Goal: Task Accomplishment & Management: Use online tool/utility

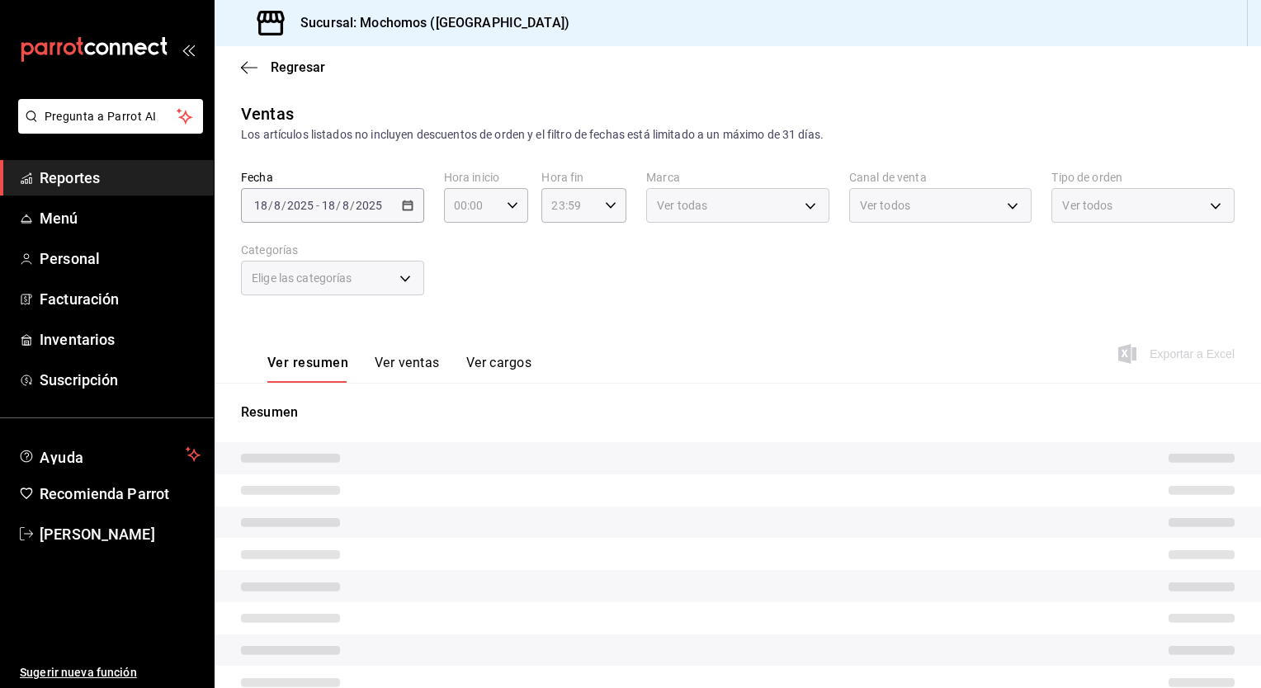
type input "05:00"
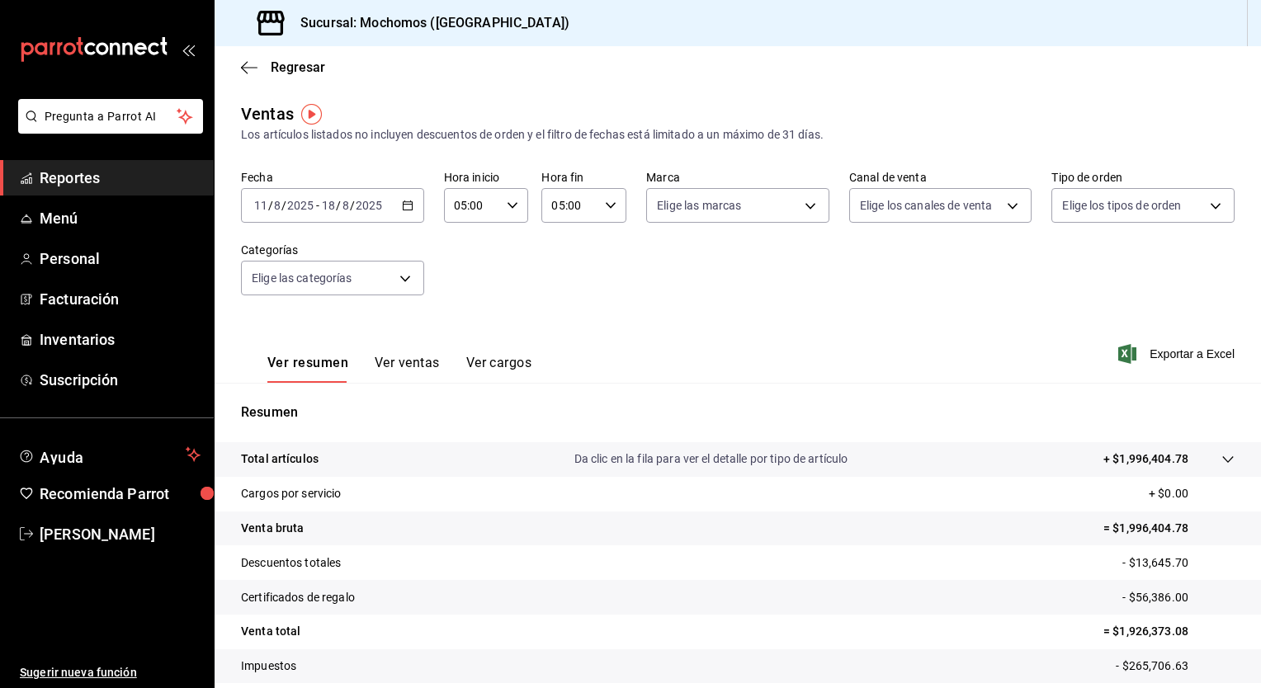
click at [403, 206] on \(Stroke\) "button" at bounding box center [408, 205] width 10 height 9
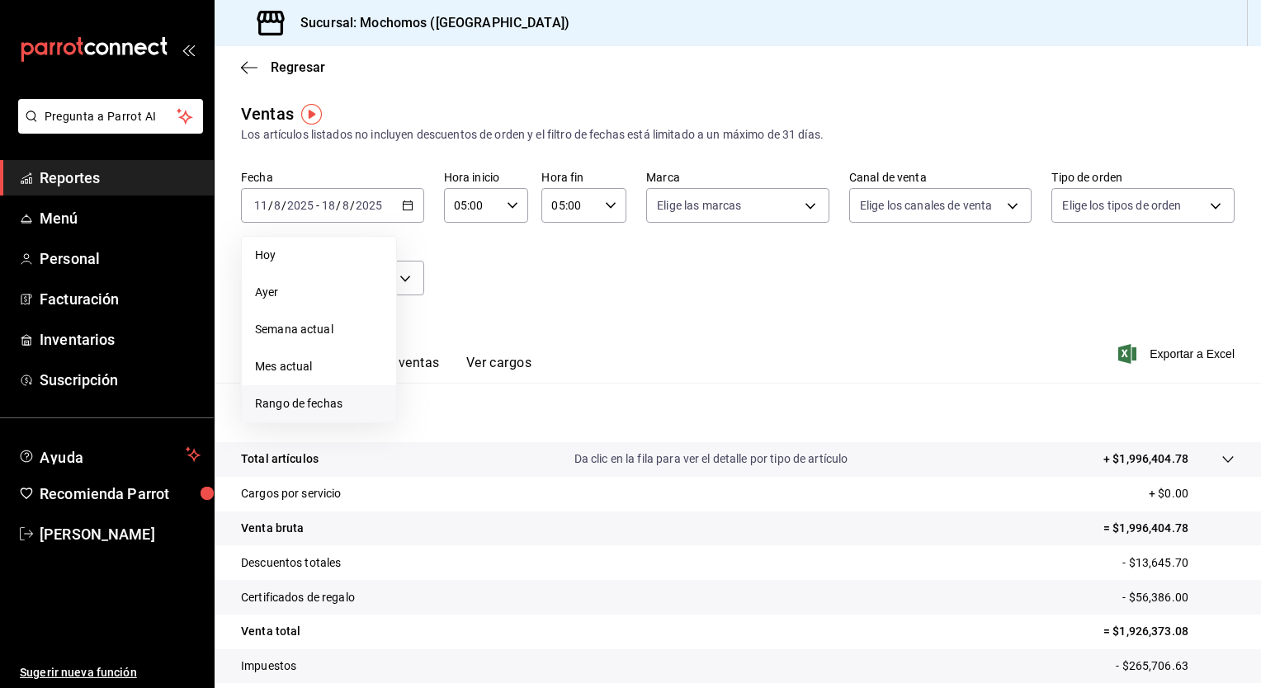
click at [323, 404] on span "Rango de fechas" at bounding box center [319, 403] width 128 height 17
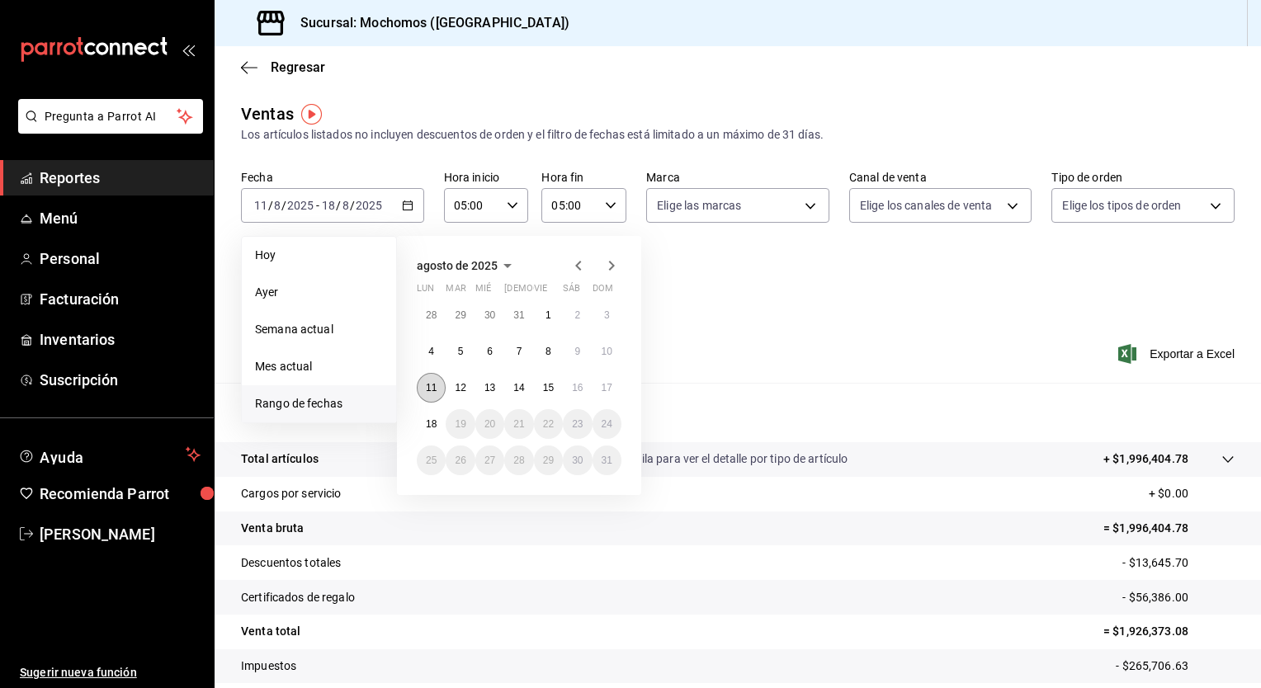
click at [423, 395] on button "11" at bounding box center [431, 388] width 29 height 30
click at [426, 421] on abbr "18" at bounding box center [431, 424] width 11 height 12
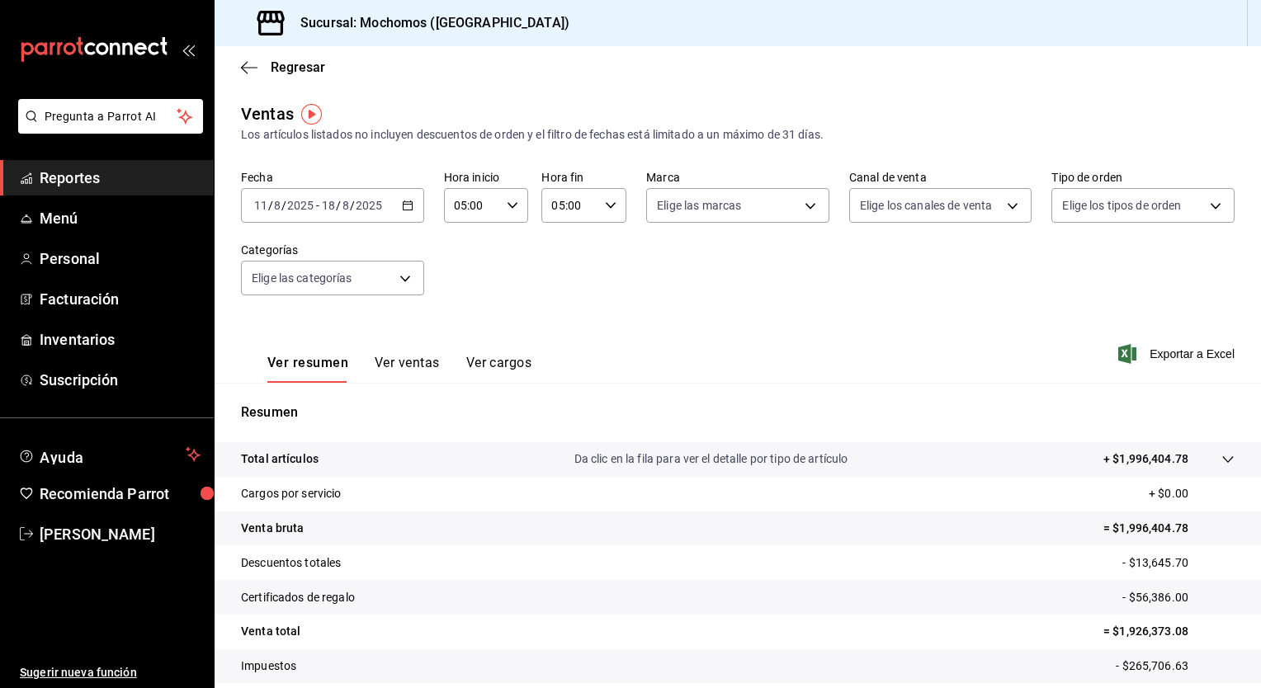
click at [610, 203] on \(Stroke\) "button" at bounding box center [611, 205] width 10 height 6
click at [563, 336] on span "23" at bounding box center [559, 339] width 16 height 13
click at [561, 329] on button "05" at bounding box center [558, 317] width 35 height 33
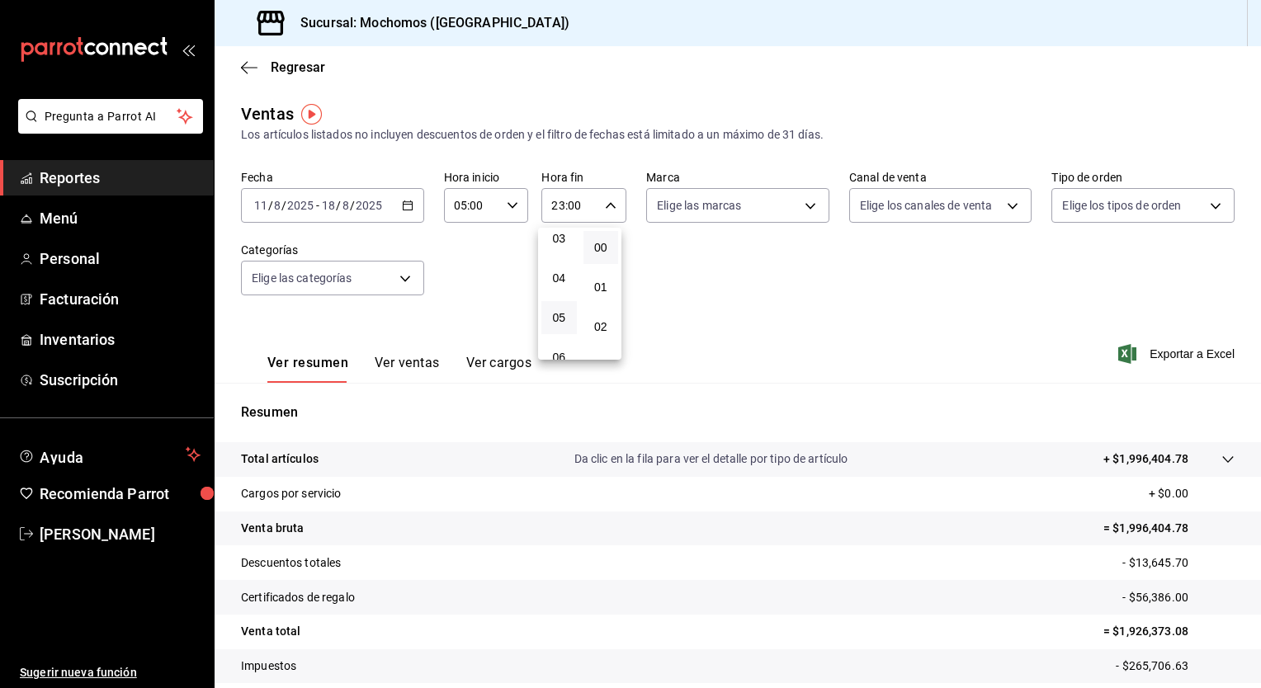
type input "05:00"
click at [783, 259] on div at bounding box center [630, 344] width 1261 height 688
click at [1137, 349] on span "Exportar a Excel" at bounding box center [1178, 354] width 113 height 20
